Goal: Task Accomplishment & Management: Use online tool/utility

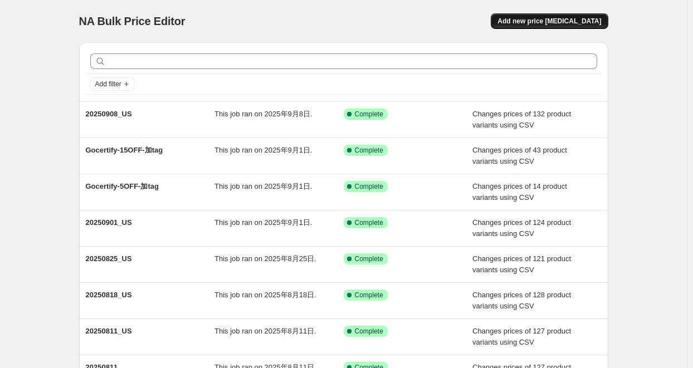
click at [550, 22] on span "Add new price [MEDICAL_DATA]" at bounding box center [549, 21] width 104 height 9
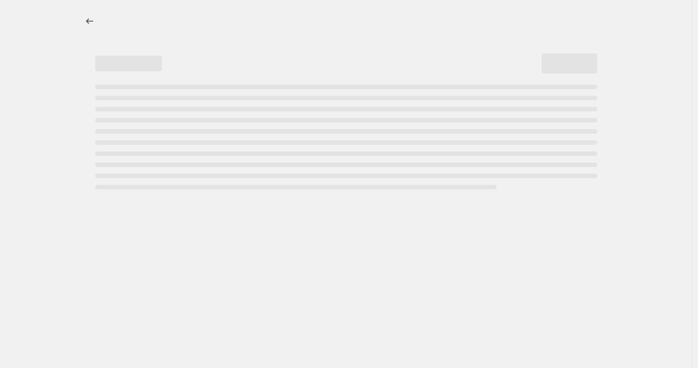
select select "percentage"
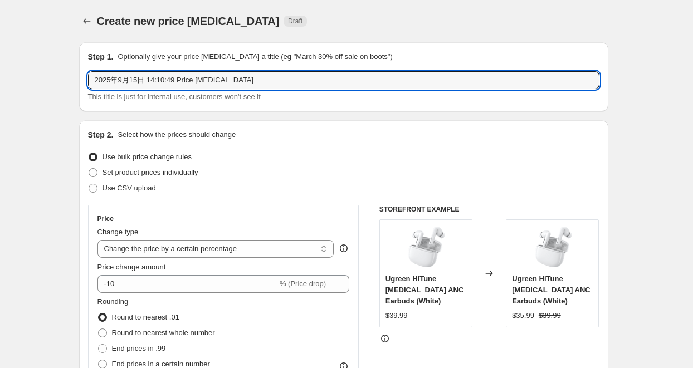
drag, startPoint x: 277, startPoint y: 76, endPoint x: 73, endPoint y: 75, distance: 204.4
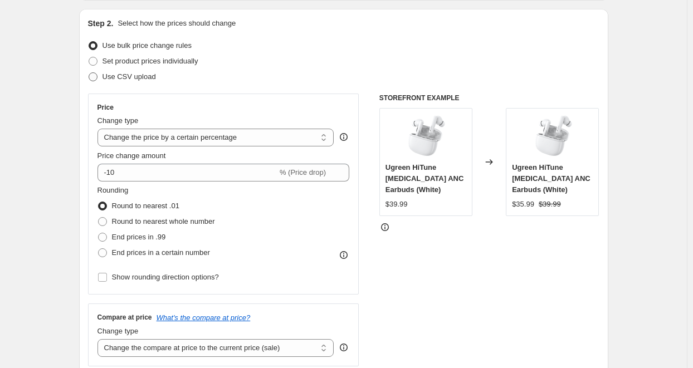
type input "20250915_US"
click at [107, 81] on span "Use CSV upload" at bounding box center [128, 76] width 53 height 8
click at [89, 73] on input "Use CSV upload" at bounding box center [89, 72] width 1 height 1
radio input "true"
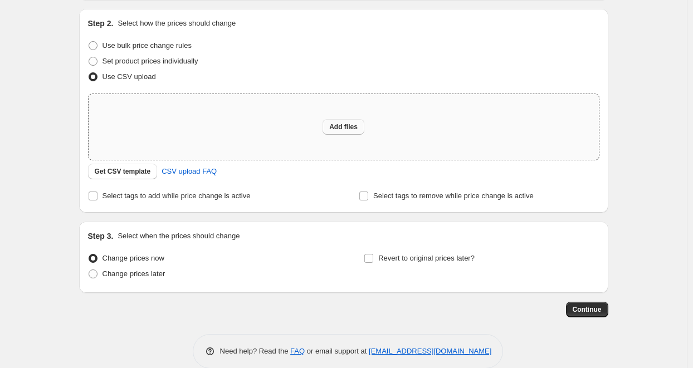
click at [337, 123] on button "Add files" at bounding box center [343, 127] width 42 height 16
type input "C:\fakepath\20250915_US.csv"
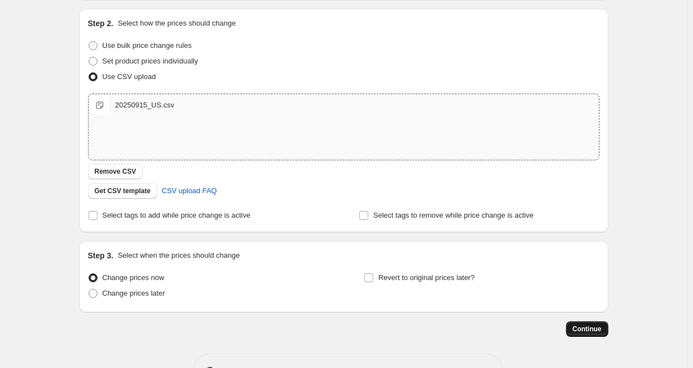
click at [591, 329] on span "Continue" at bounding box center [587, 329] width 29 height 9
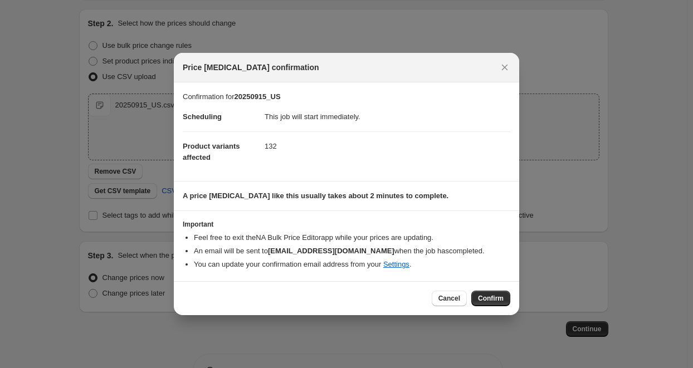
click at [481, 297] on span "Confirm" at bounding box center [491, 298] width 26 height 9
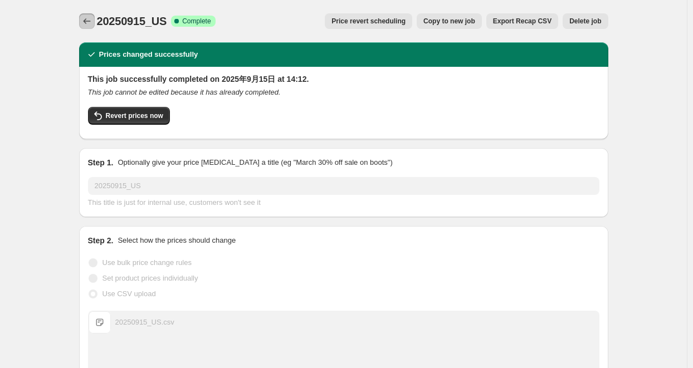
click at [85, 17] on icon "Price change jobs" at bounding box center [86, 21] width 11 height 11
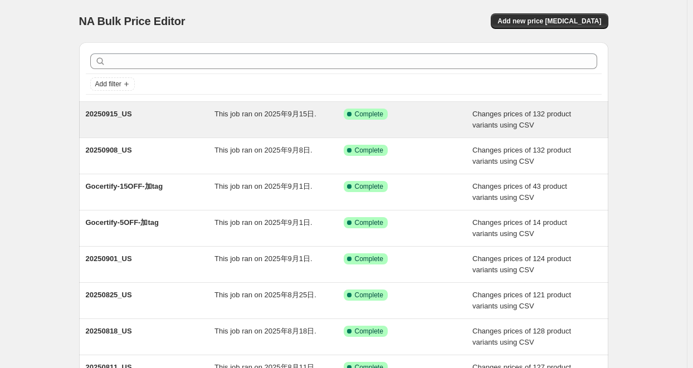
click at [115, 116] on span "20250915_US" at bounding box center [109, 114] width 46 height 8
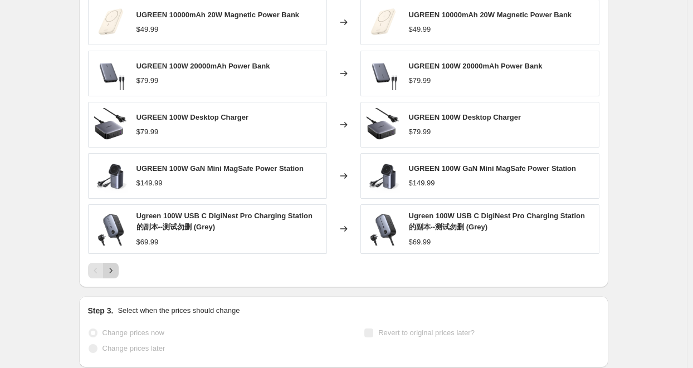
scroll to position [498, 0]
click at [116, 266] on icon "Next" at bounding box center [110, 270] width 11 height 11
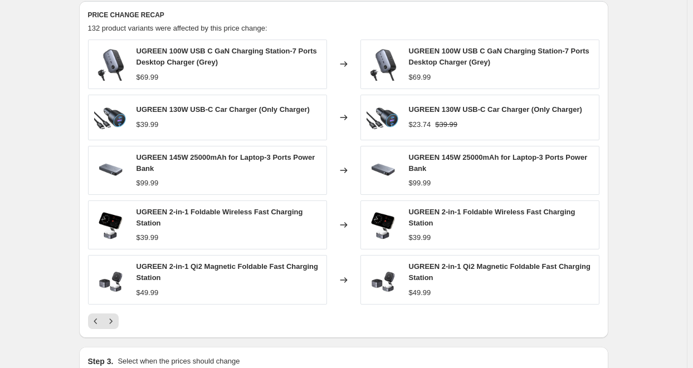
scroll to position [453, 0]
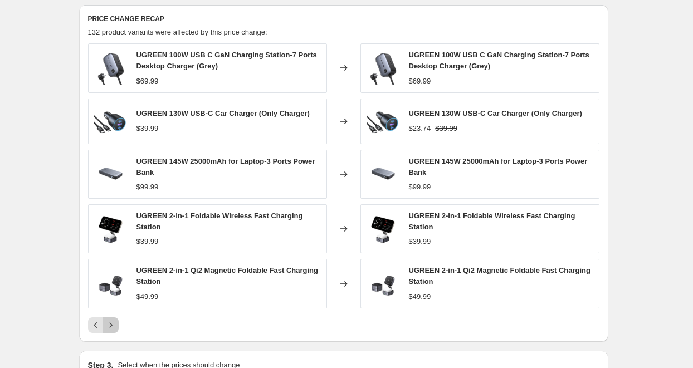
click at [115, 320] on icon "Next" at bounding box center [110, 325] width 11 height 11
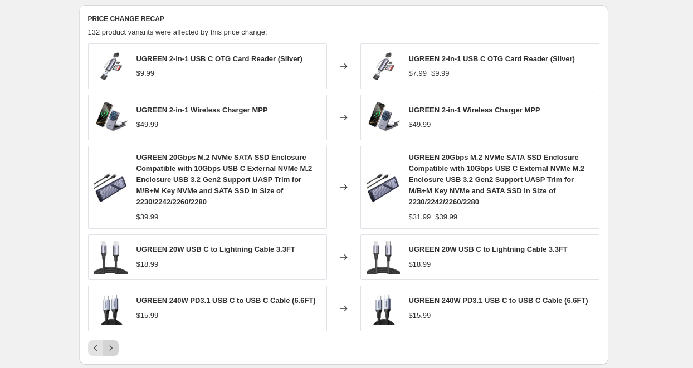
click at [110, 348] on icon "Next" at bounding box center [110, 348] width 11 height 11
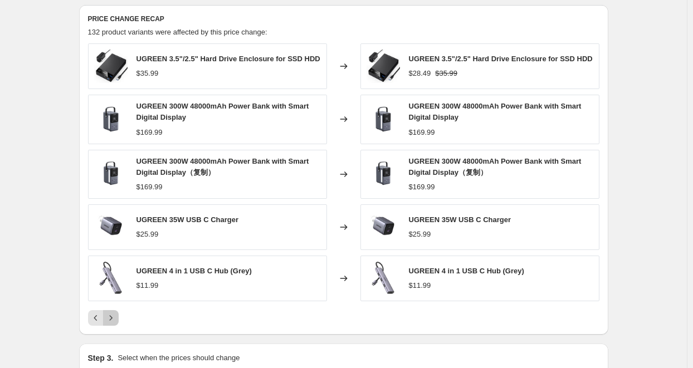
click at [116, 318] on icon "Next" at bounding box center [110, 317] width 11 height 11
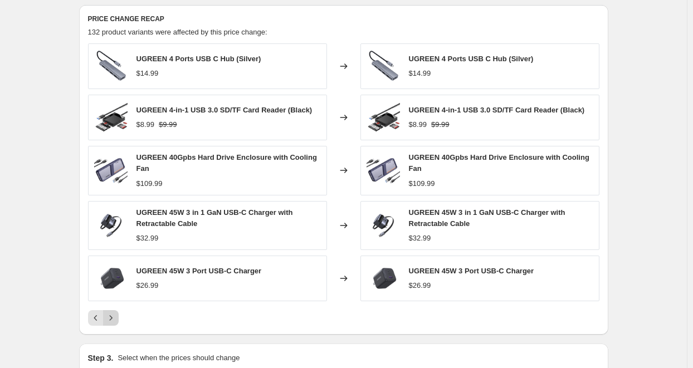
click at [113, 316] on icon "Next" at bounding box center [110, 317] width 11 height 11
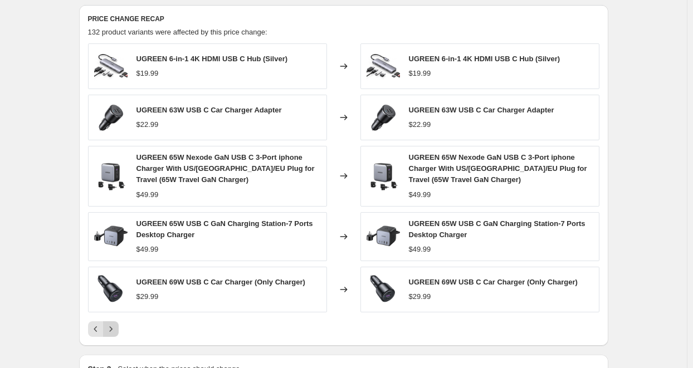
click at [111, 325] on icon "Next" at bounding box center [110, 329] width 11 height 11
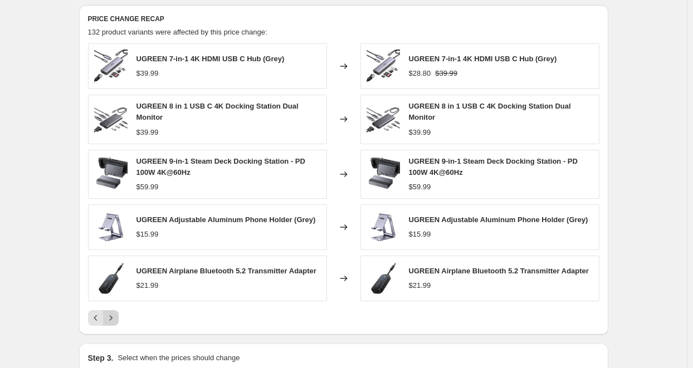
click at [113, 316] on icon "Next" at bounding box center [110, 317] width 11 height 11
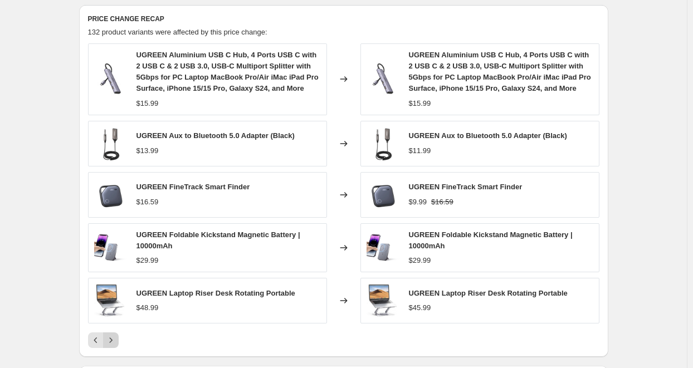
click at [111, 340] on icon "Next" at bounding box center [110, 340] width 11 height 11
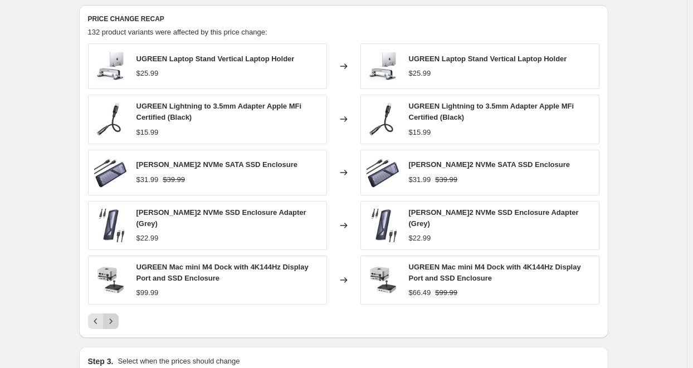
click at [116, 320] on icon "Next" at bounding box center [110, 321] width 11 height 11
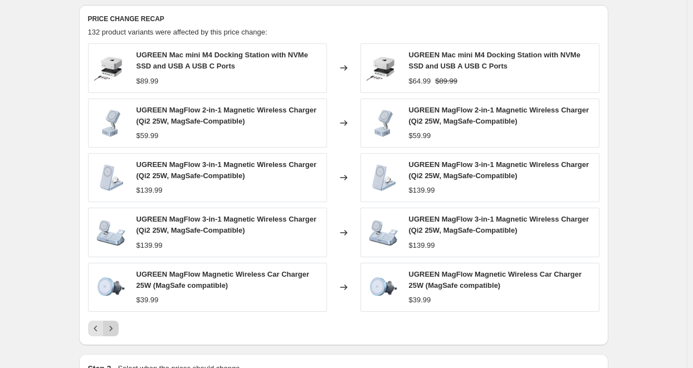
click at [113, 324] on icon "Next" at bounding box center [110, 328] width 11 height 11
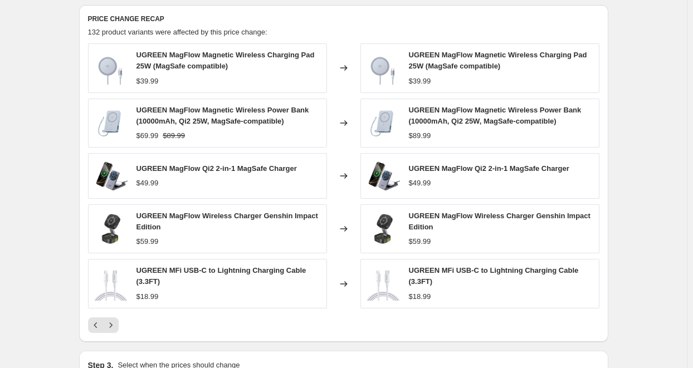
scroll to position [509, 0]
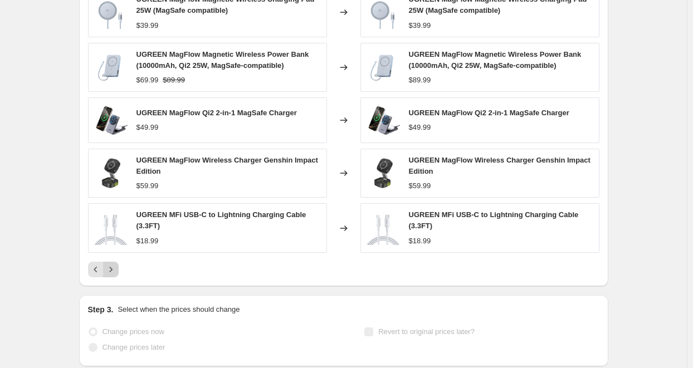
click at [114, 265] on icon "Next" at bounding box center [110, 269] width 11 height 11
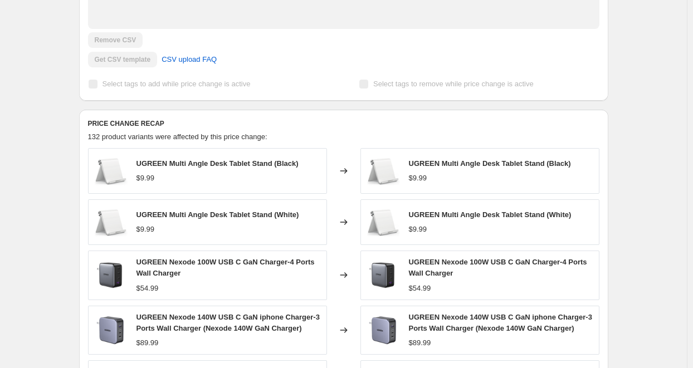
scroll to position [286, 0]
